Goal: Task Accomplishment & Management: Manage account settings

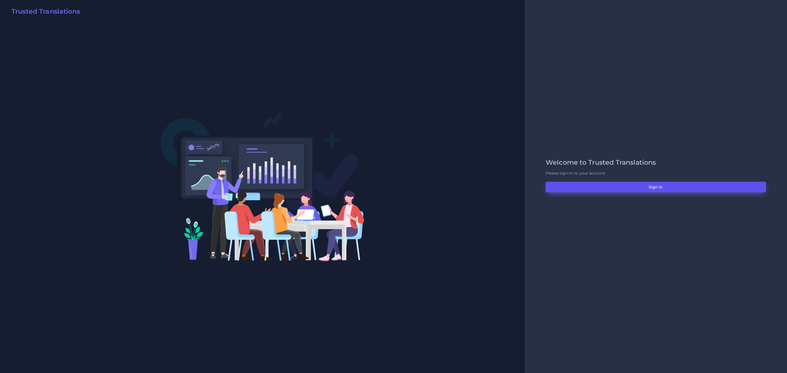
click at [524, 184] on button "Sign in" at bounding box center [655, 187] width 220 height 10
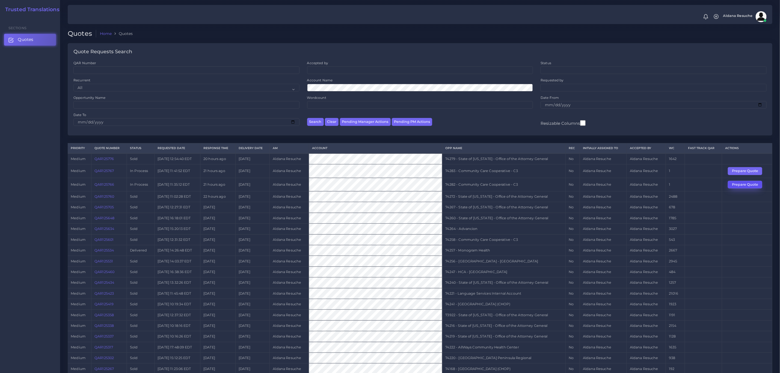
click at [752, 188] on button "Prepare Quote" at bounding box center [745, 185] width 34 height 8
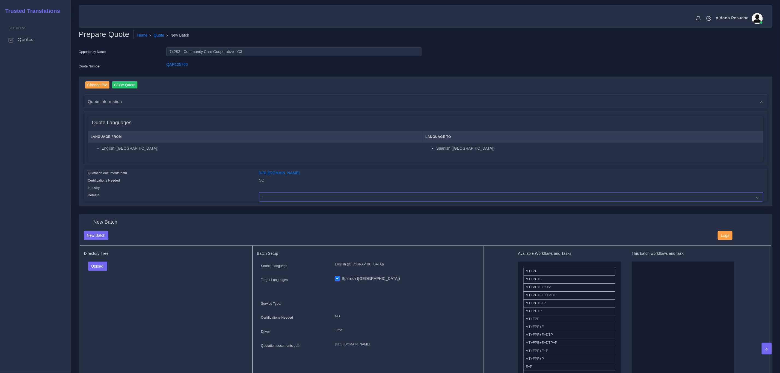
drag, startPoint x: 322, startPoint y: 193, endPoint x: 312, endPoint y: 195, distance: 9.3
click at [322, 193] on select "- Advertising and Media Agriculture, Forestry and Fishing Architecture, Buildin…" at bounding box center [511, 196] width 505 height 9
select select "Healthcare and Health Sciences"
click at [259, 192] on select "- Advertising and Media Agriculture, Forestry and Fishing Architecture, Buildin…" at bounding box center [511, 196] width 505 height 9
click at [98, 265] on button "Upload" at bounding box center [97, 266] width 19 height 9
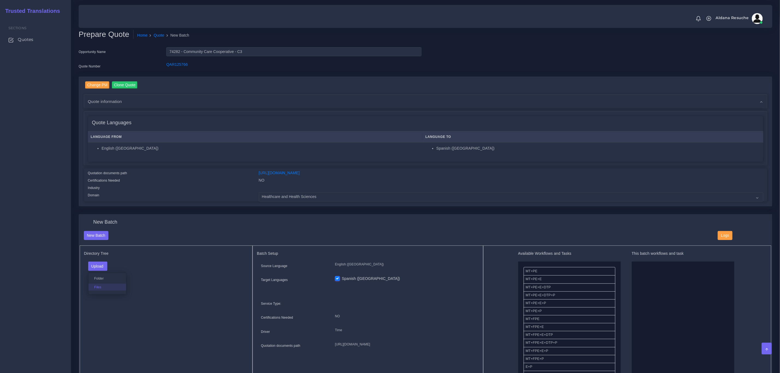
click at [102, 288] on label "Files" at bounding box center [108, 287] width 38 height 7
drag, startPoint x: 554, startPoint y: 298, endPoint x: 676, endPoint y: 299, distance: 122.1
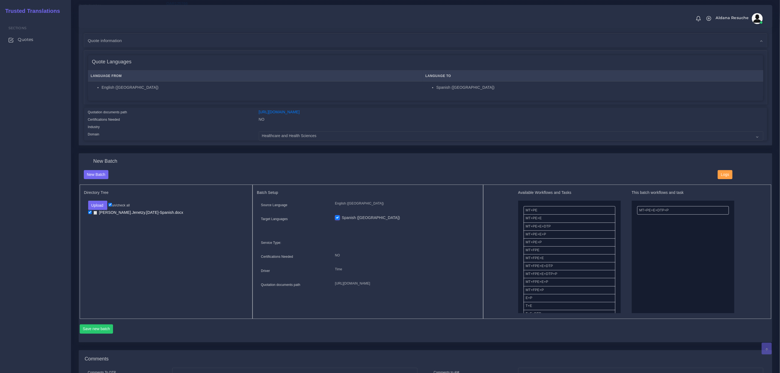
scroll to position [162, 0]
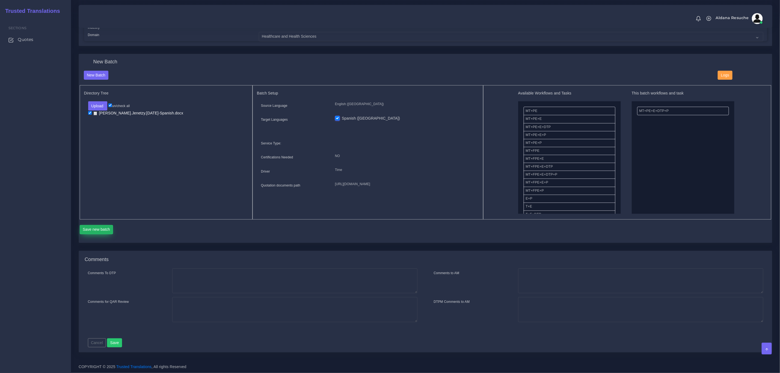
click at [97, 232] on button "Save new batch" at bounding box center [97, 229] width 34 height 9
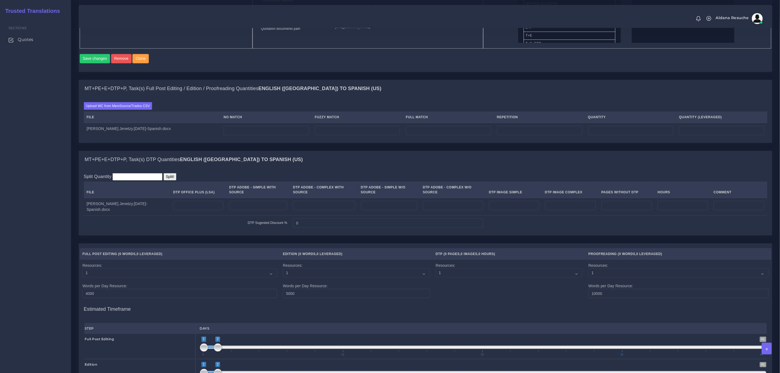
scroll to position [328, 0]
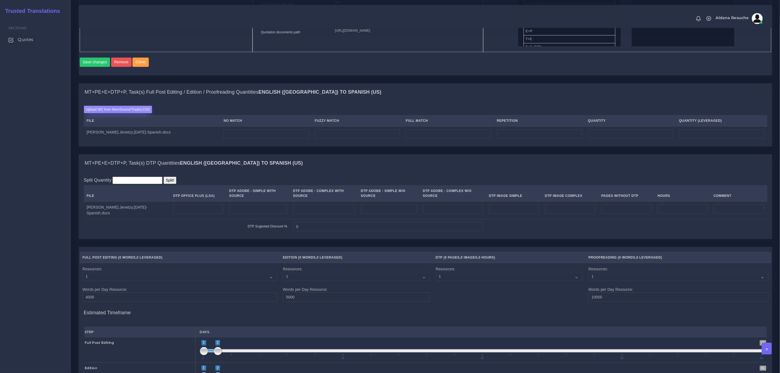
click at [115, 113] on label "Upload WC from MemSource/Trados CSV" at bounding box center [118, 109] width 69 height 7
click at [0, 0] on input "Upload WC from MemSource/Trados CSV" at bounding box center [0, 0] width 0 height 0
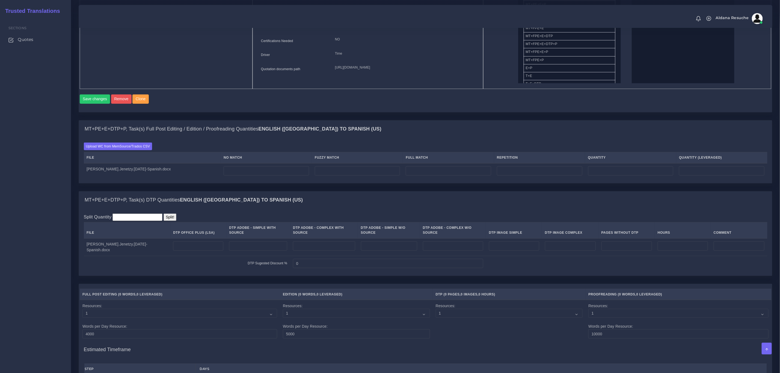
scroll to position [223, 0]
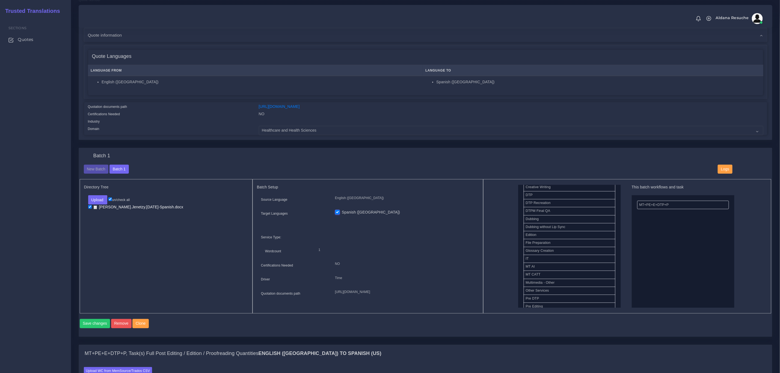
scroll to position [205, 0]
drag, startPoint x: 543, startPoint y: 294, endPoint x: 657, endPoint y: 205, distance: 145.2
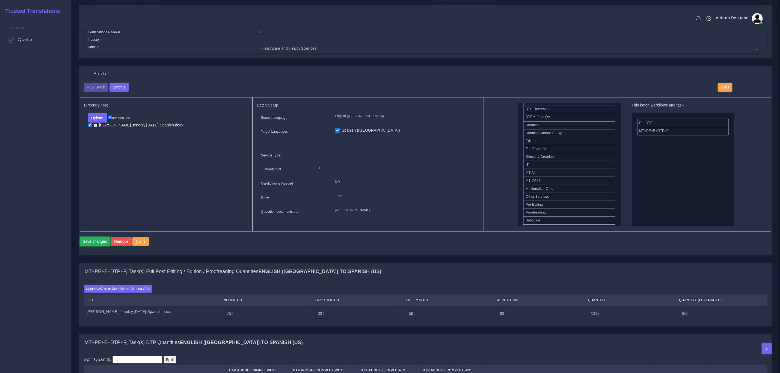
click at [99, 246] on button "Save changes" at bounding box center [95, 241] width 31 height 9
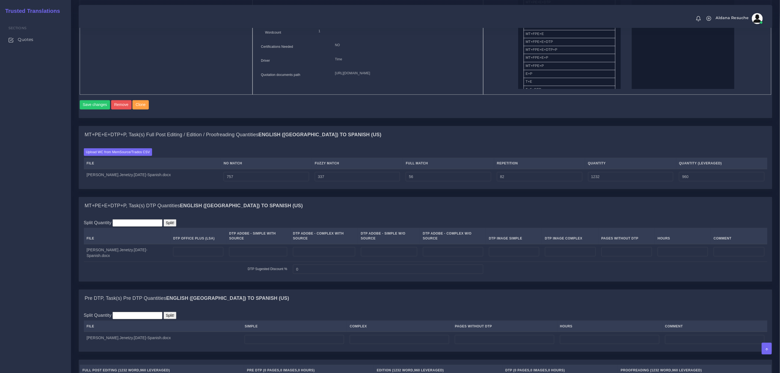
scroll to position [287, 0]
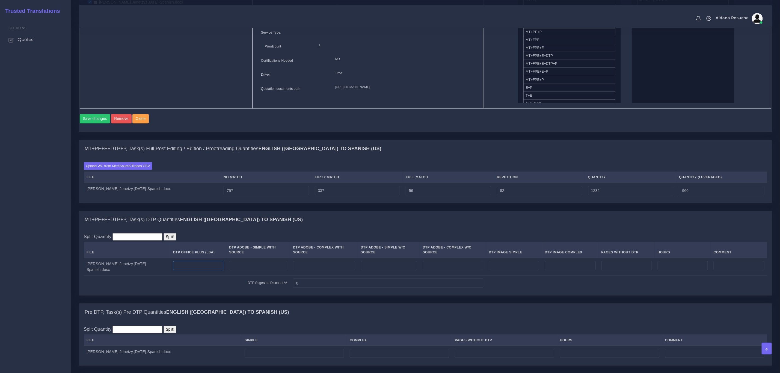
click at [197, 270] on input "number" at bounding box center [198, 265] width 50 height 9
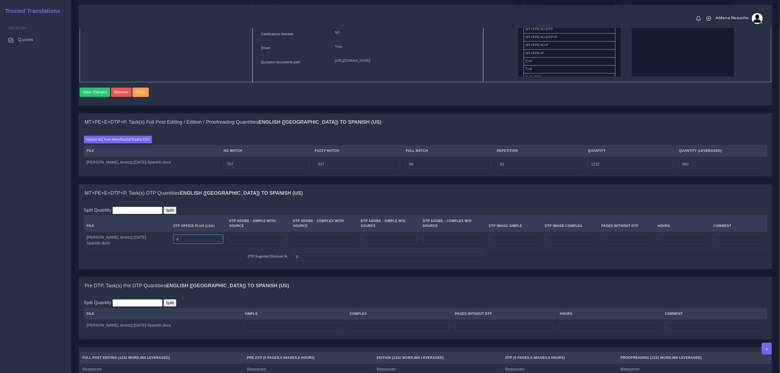
scroll to position [328, 0]
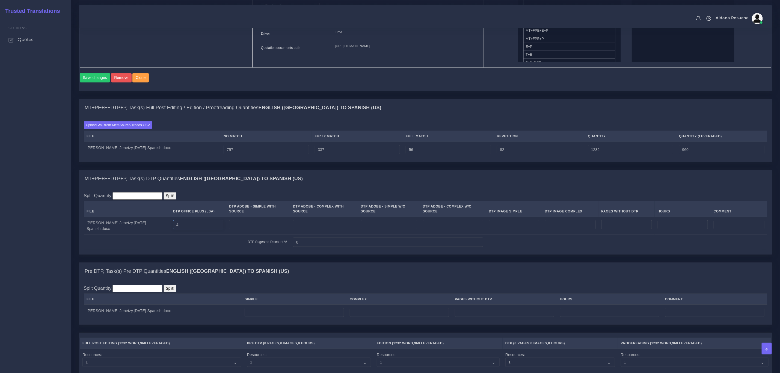
type input "4"
click at [269, 317] on input "number" at bounding box center [294, 312] width 99 height 9
type input "4"
click at [281, 290] on div "Split Quantity Split! File Simple Complex Pages Without DTP Hours Comment 4" at bounding box center [426, 302] width 694 height 45
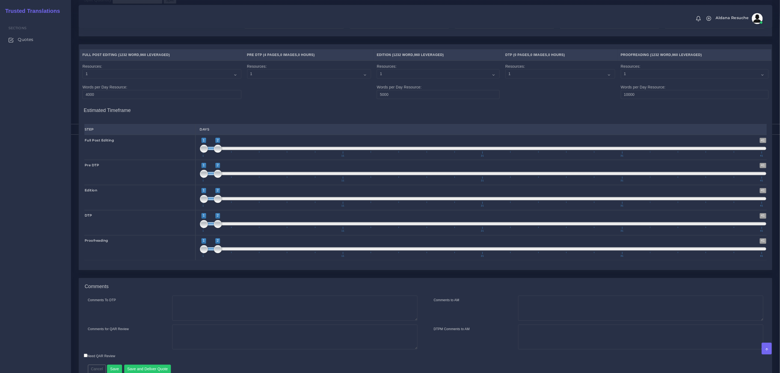
scroll to position [654, 0]
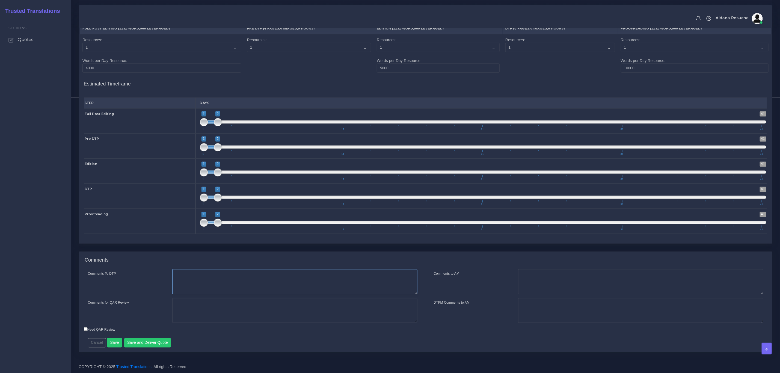
click at [188, 284] on textarea "Comments To DTP" at bounding box center [294, 281] width 245 height 25
type textarea "DTP in word"
type textarea "PEEP+DTP+PDTP to fix segmentation"
click at [152, 341] on button "Save and Deliver Quote" at bounding box center [147, 342] width 47 height 9
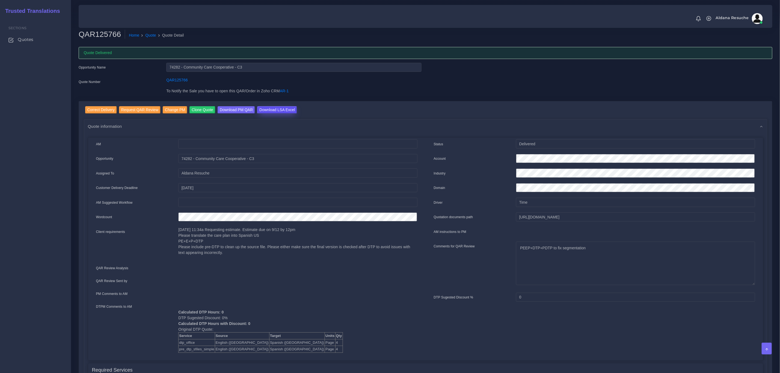
click at [261, 113] on input "Download LSA Excel" at bounding box center [277, 109] width 40 height 7
click at [151, 33] on link "Quote" at bounding box center [151, 36] width 11 height 6
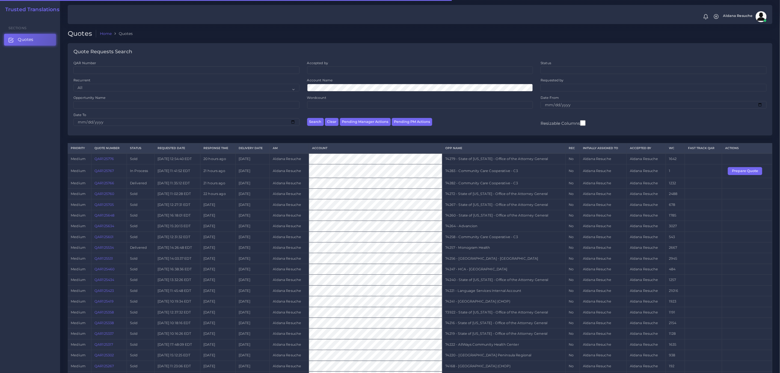
click at [515, 175] on td "74283 - Community Care Cooperative - C3" at bounding box center [504, 170] width 123 height 13
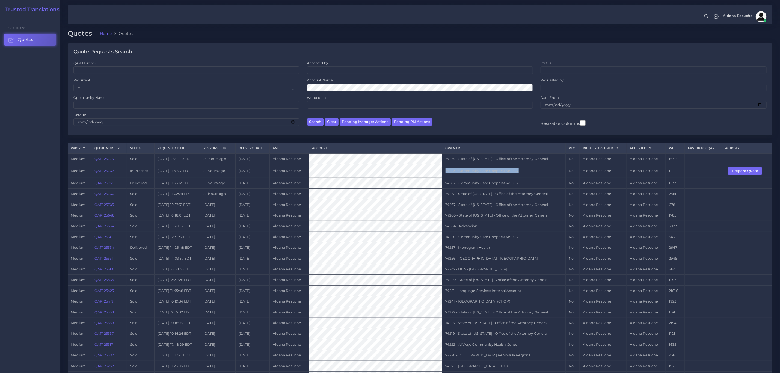
copy tr "74283 - Community Care Cooperative - C3"
click at [751, 172] on button "Prepare Quote" at bounding box center [745, 171] width 34 height 8
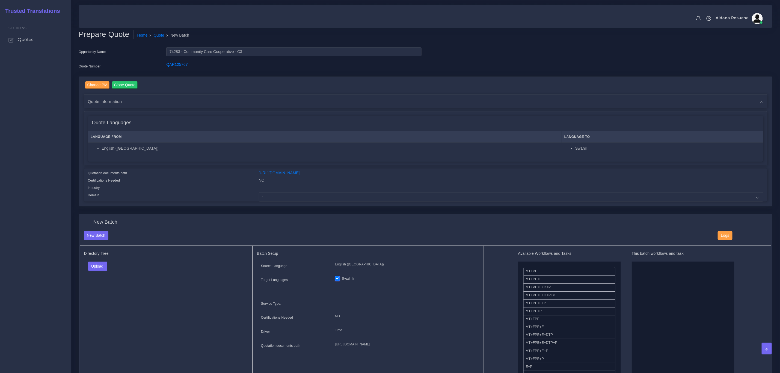
drag, startPoint x: 167, startPoint y: 218, endPoint x: 191, endPoint y: 229, distance: 26.8
click at [167, 218] on div "New Batch New Batch Logs Directory Tree Upload Folder Files un/check all" at bounding box center [426, 308] width 694 height 189
click at [317, 200] on select "- Advertising and Media Agriculture, Forestry and Fishing Architecture, Buildin…" at bounding box center [511, 196] width 505 height 9
select select "Healthcare and Health Sciences"
click at [259, 192] on select "- Advertising and Media Agriculture, Forestry and Fishing Architecture, Buildin…" at bounding box center [511, 196] width 505 height 9
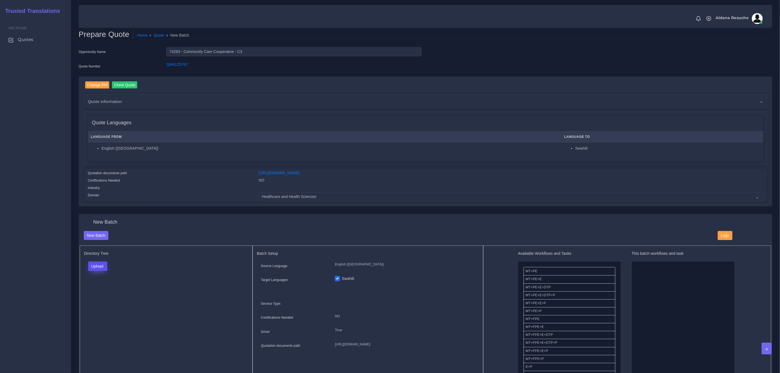
click at [95, 267] on button "Upload" at bounding box center [97, 266] width 19 height 9
click at [99, 286] on label "Files" at bounding box center [108, 287] width 38 height 7
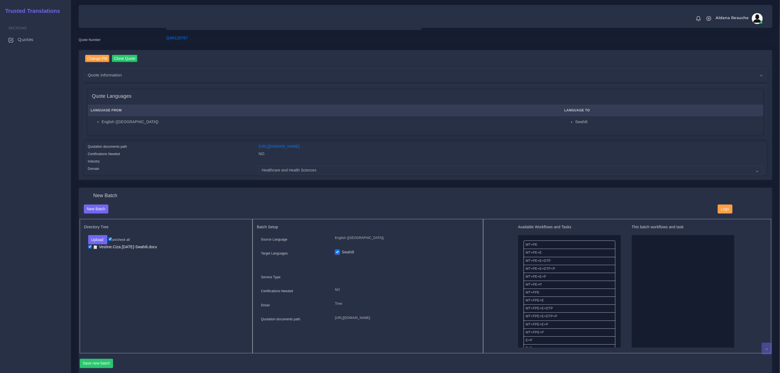
scroll to position [41, 0]
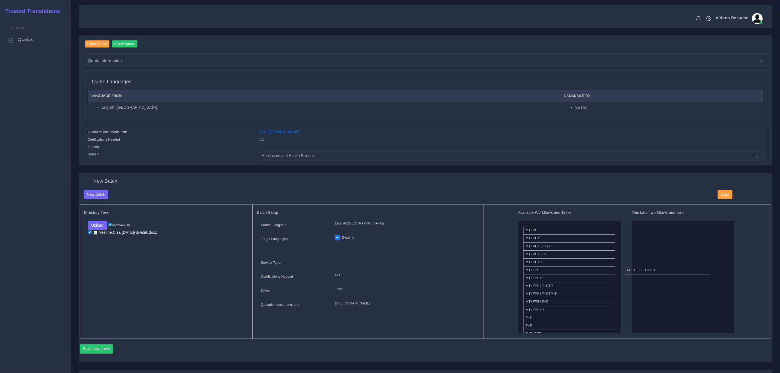
drag, startPoint x: 633, startPoint y: 269, endPoint x: 681, endPoint y: 271, distance: 47.9
drag, startPoint x: 544, startPoint y: 276, endPoint x: 652, endPoint y: 222, distance: 120.2
click at [104, 344] on button "Save new batch" at bounding box center [97, 348] width 34 height 9
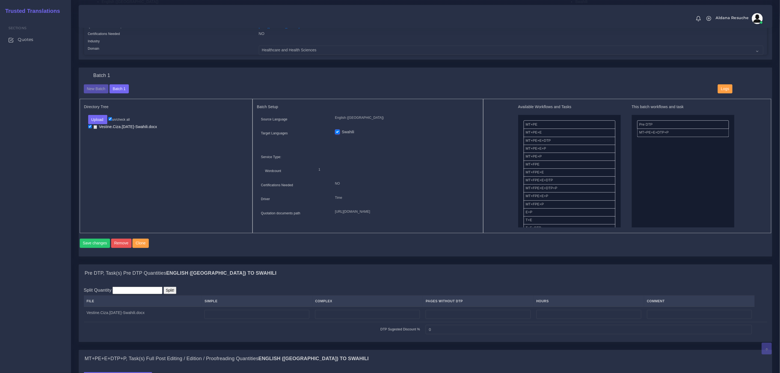
scroll to position [205, 0]
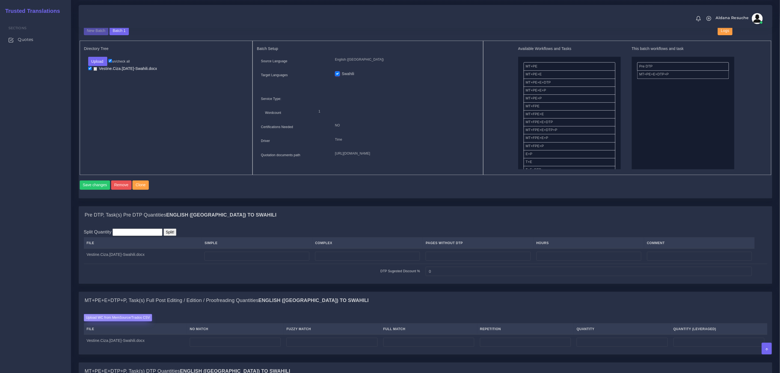
click at [131, 322] on label "Upload WC from MemSource/Trados CSV" at bounding box center [118, 317] width 69 height 7
click at [0, 0] on input "Upload WC from MemSource/Trados CSV" at bounding box center [0, 0] width 0 height 0
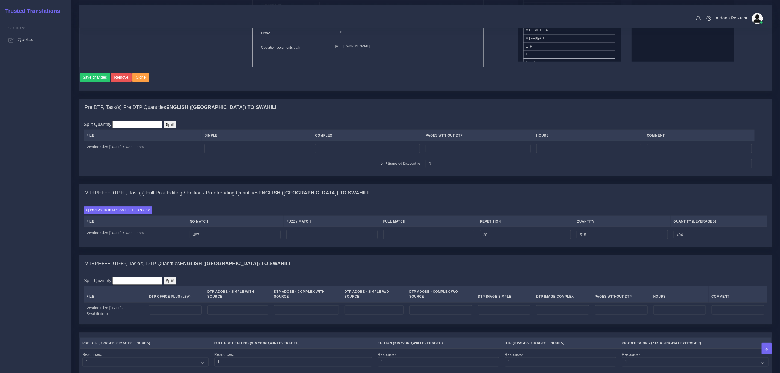
scroll to position [328, 0]
click at [255, 154] on input "number" at bounding box center [257, 149] width 105 height 9
type input "2"
click at [181, 315] on input "number" at bounding box center [175, 310] width 53 height 9
type input "2"
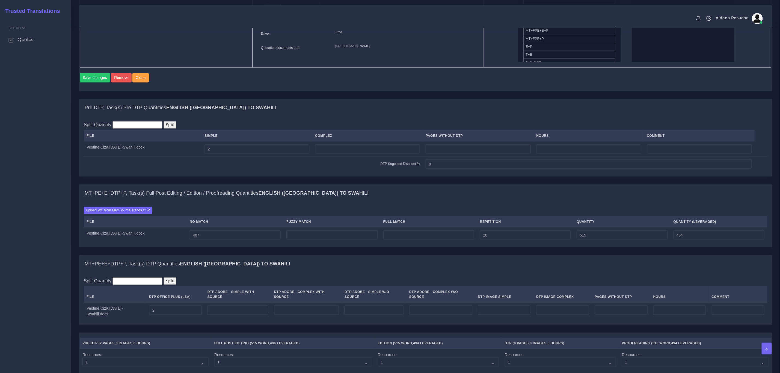
click at [310, 255] on div "MT+PE+E+DTP+P, Task(s) Full Post Editing / Edition / Proofreading Quantities En…" at bounding box center [426, 219] width 702 height 71
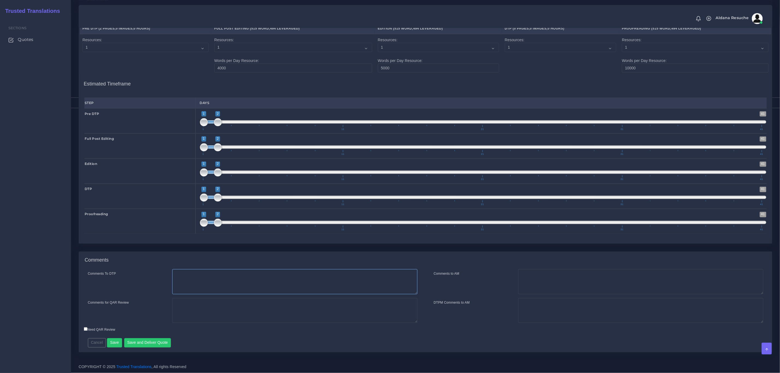
click at [234, 276] on textarea "Comments To DTP" at bounding box center [294, 281] width 245 height 25
type textarea "DTP in word"
type textarea "PDTP to fix segmentation + PEEP + DTP"
click at [135, 338] on button "Save and Deliver Quote" at bounding box center [147, 342] width 47 height 9
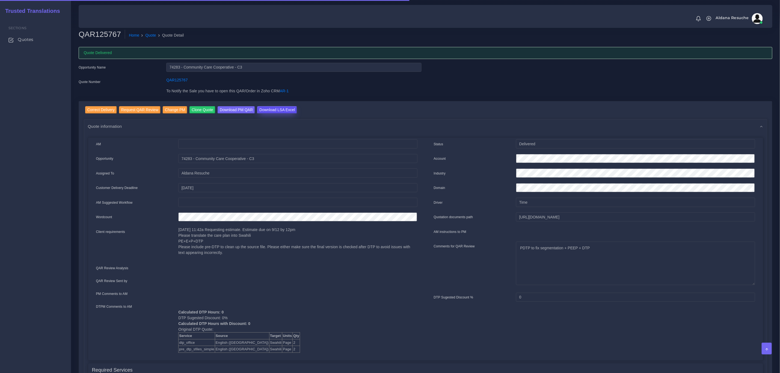
click at [273, 108] on input "Download LSA Excel" at bounding box center [277, 109] width 40 height 7
click at [149, 36] on link "Quote" at bounding box center [151, 36] width 11 height 6
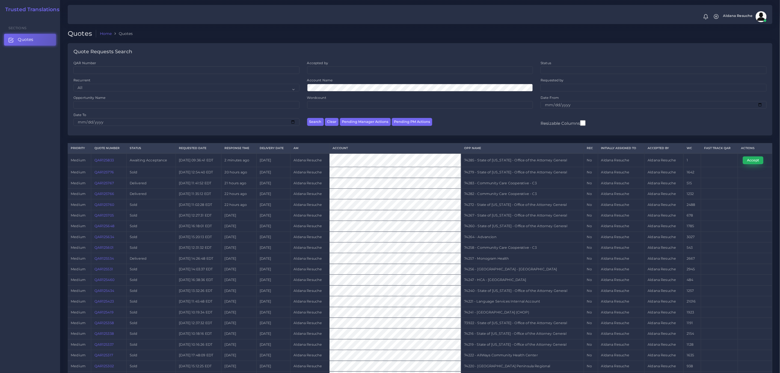
click at [751, 163] on button "Accept" at bounding box center [753, 161] width 20 height 8
click at [487, 164] on td "74285 - State of [US_STATE] - Office of the Attorney General" at bounding box center [522, 161] width 123 height 14
copy tr "74285 - State of [US_STATE] - Office of the Attorney General"
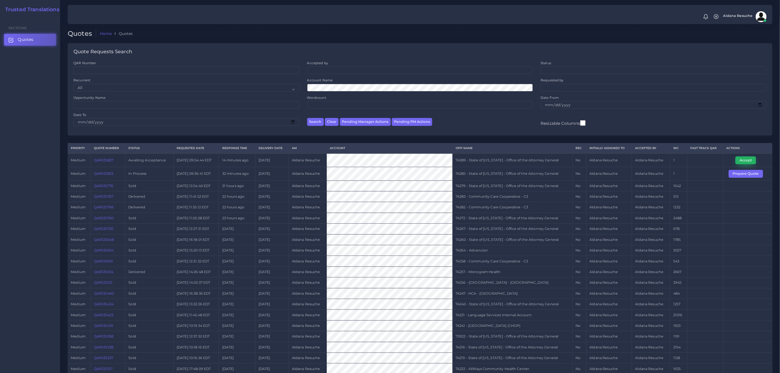
click at [650, 163] on button "Accept" at bounding box center [746, 161] width 20 height 8
click at [513, 156] on td "74289 - State of [US_STATE] - Office of the Attorney General" at bounding box center [513, 161] width 120 height 14
copy tr "74289 - State of [US_STATE] - Office of the Attorney General"
